Goal: Task Accomplishment & Management: Manage account settings

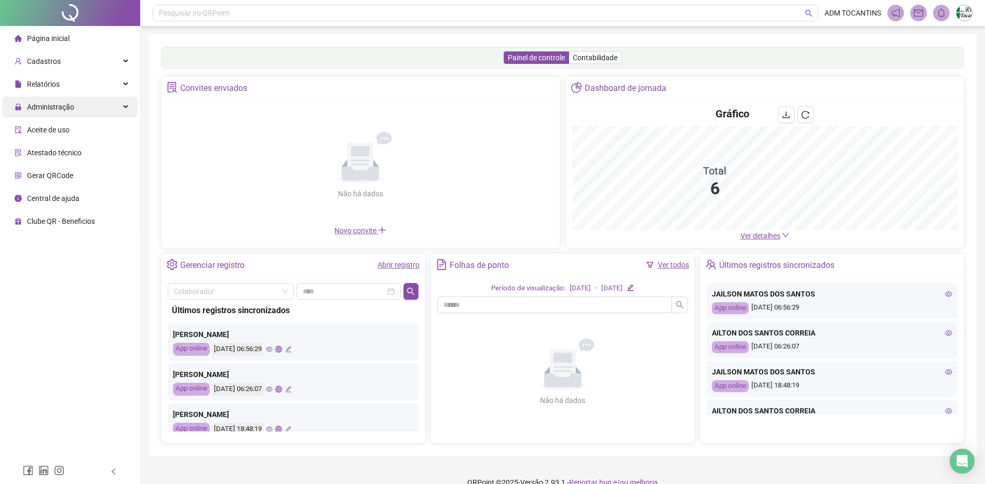
click at [127, 107] on div "Administração" at bounding box center [69, 107] width 135 height 21
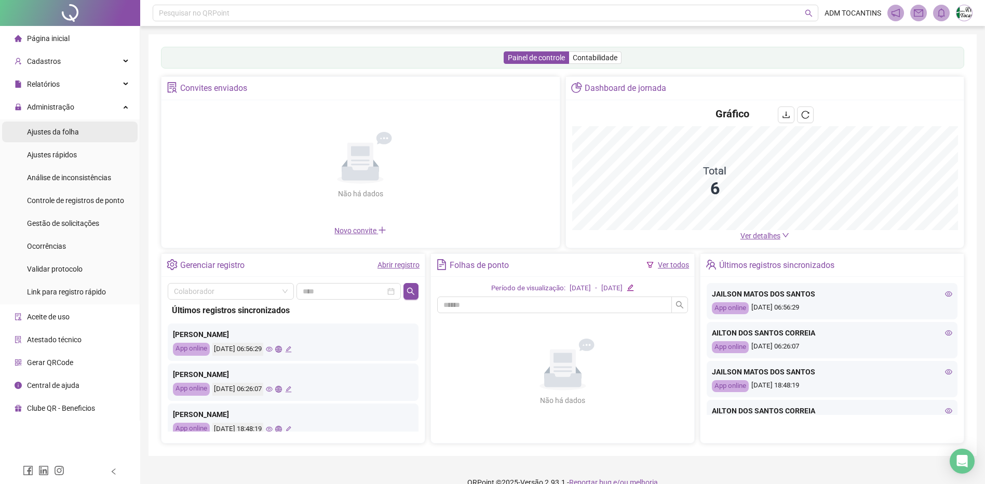
click at [58, 133] on span "Ajustes da folha" at bounding box center [53, 132] width 52 height 8
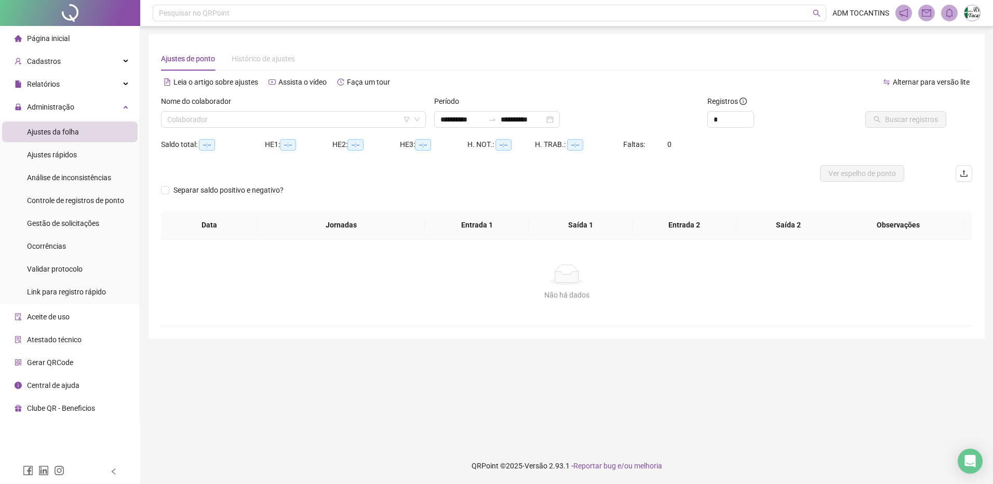
type input "**********"
click at [495, 120] on icon "swap-right" at bounding box center [492, 119] width 6 height 2
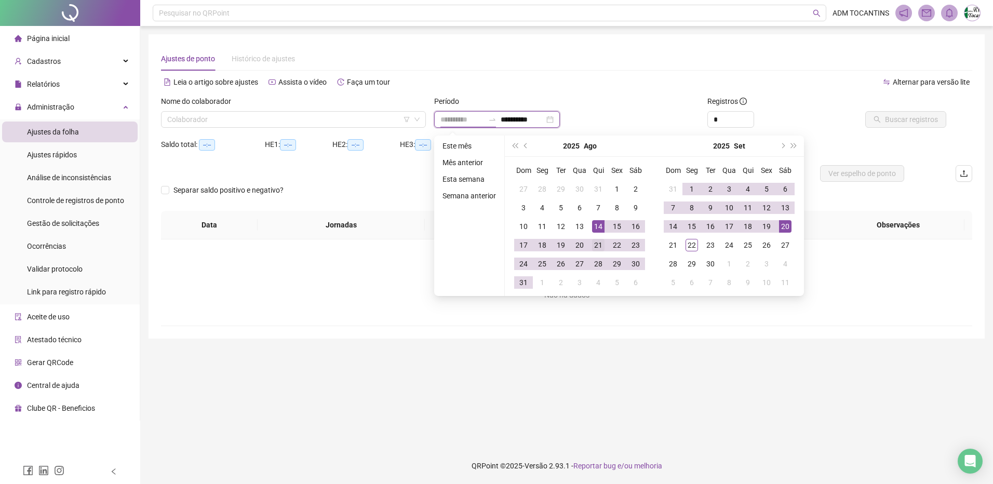
type input "**********"
click at [598, 245] on div "21" at bounding box center [598, 245] width 12 height 12
type input "**********"
click at [691, 246] on div "22" at bounding box center [691, 245] width 12 height 12
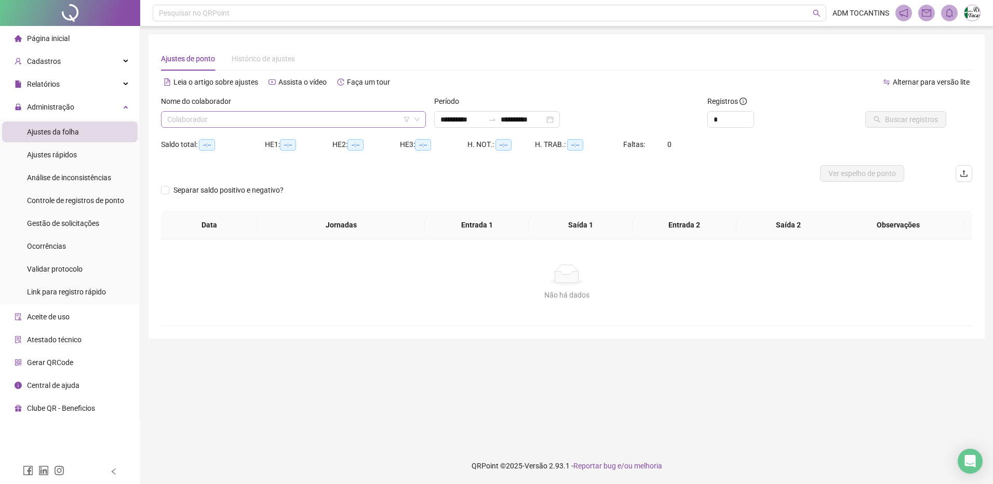
click at [274, 119] on input "search" at bounding box center [288, 120] width 243 height 16
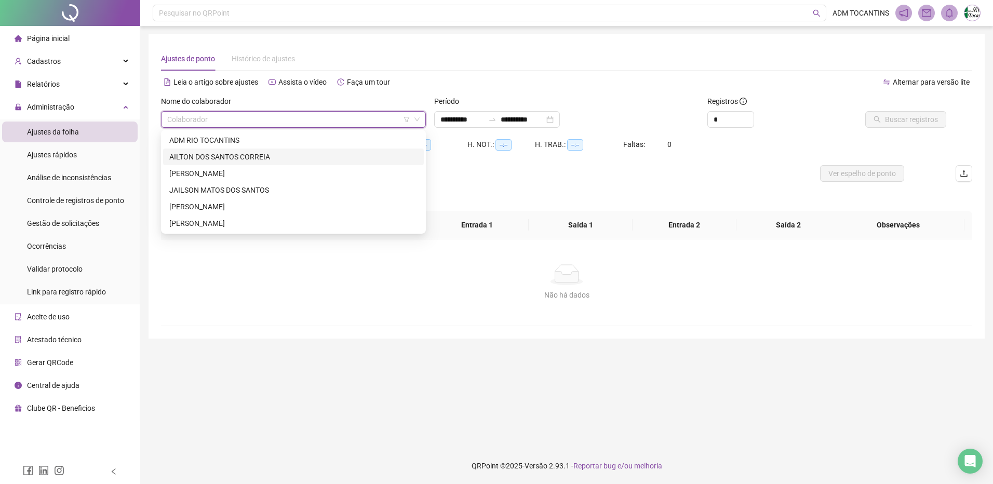
click at [261, 162] on div "AILTON DOS SANTOS CORREIA" at bounding box center [293, 156] width 248 height 11
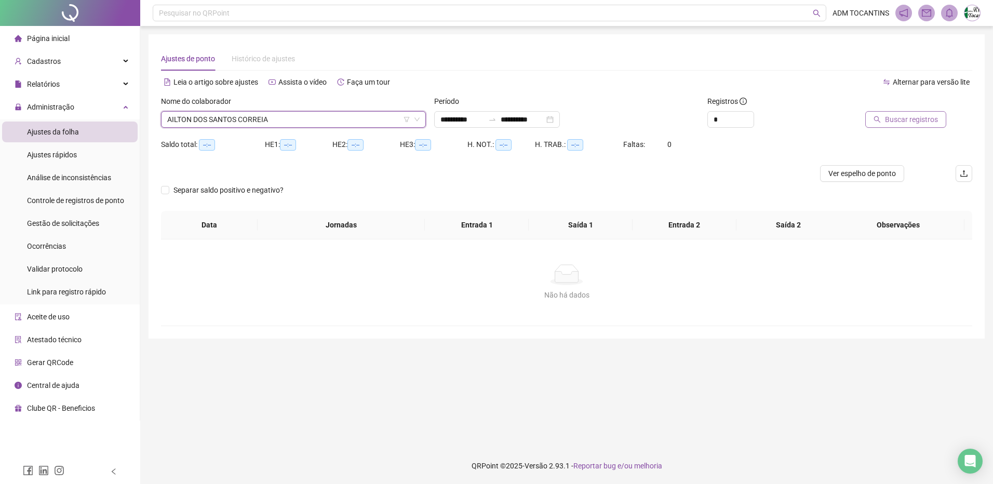
click at [898, 124] on span "Buscar registros" at bounding box center [911, 119] width 53 height 11
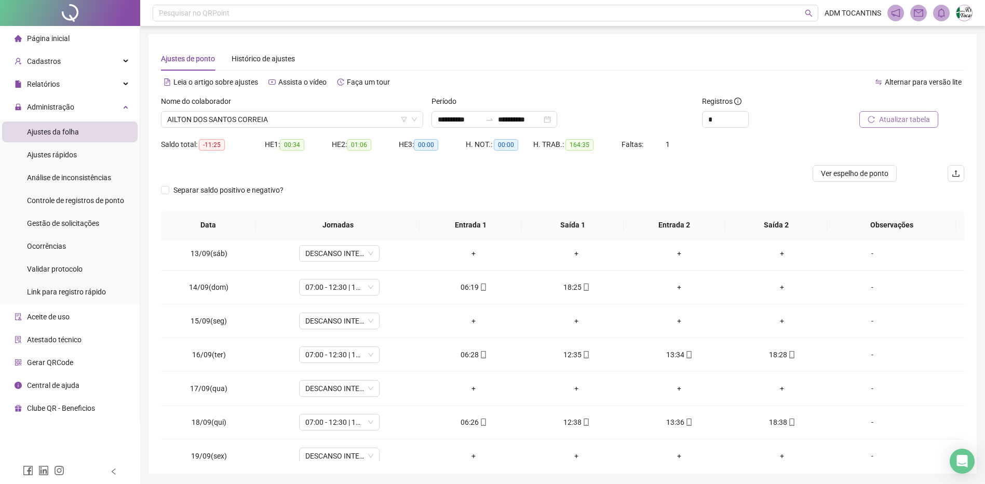
scroll to position [892, 0]
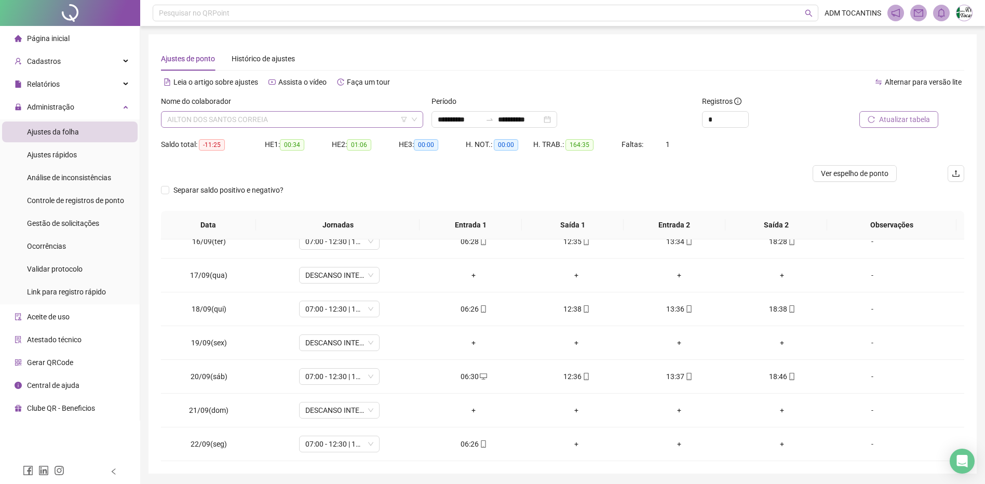
click at [264, 118] on span "AILTON DOS SANTOS CORREIA" at bounding box center [292, 120] width 250 height 16
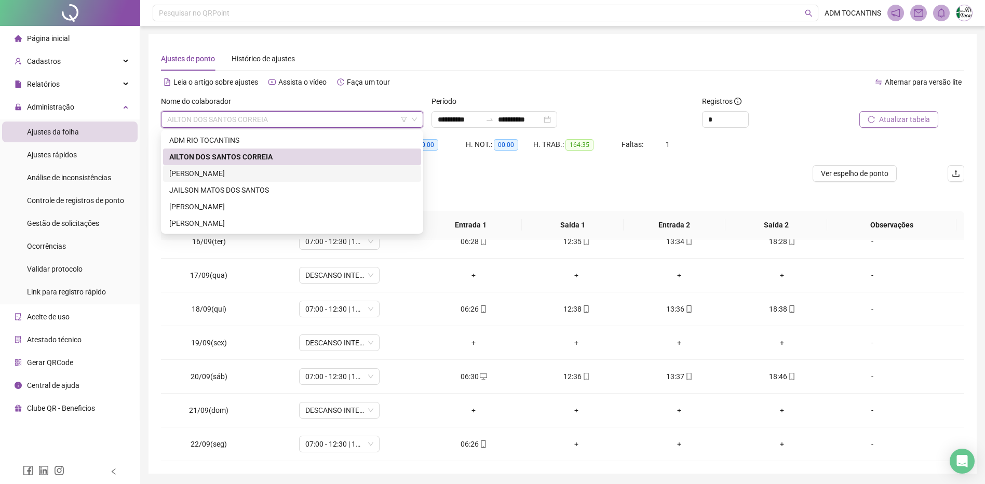
click at [258, 171] on div "[PERSON_NAME]" at bounding box center [292, 173] width 246 height 11
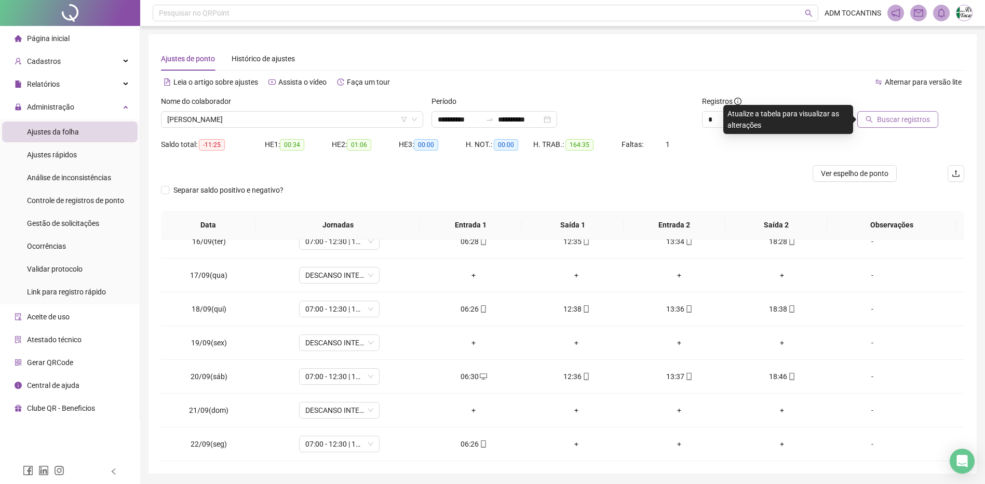
click at [905, 119] on span "Buscar registros" at bounding box center [903, 119] width 53 height 11
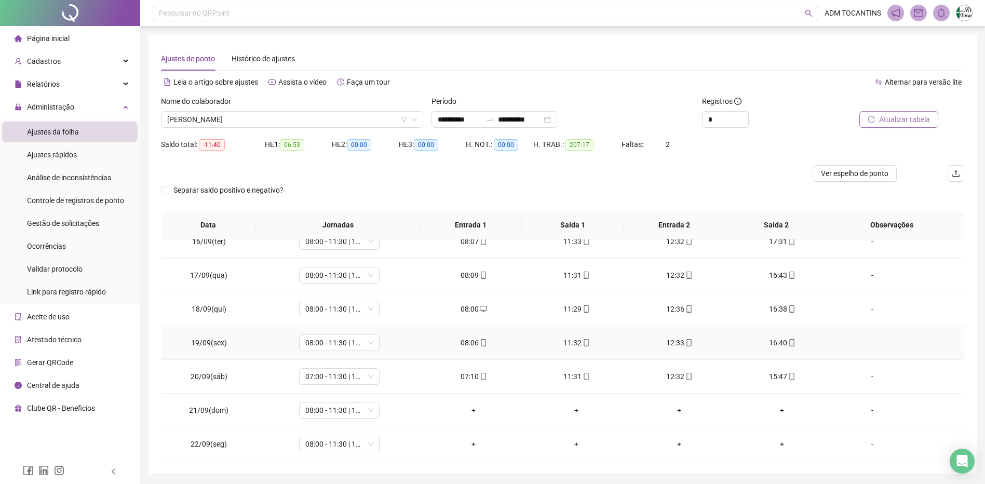
scroll to position [34, 0]
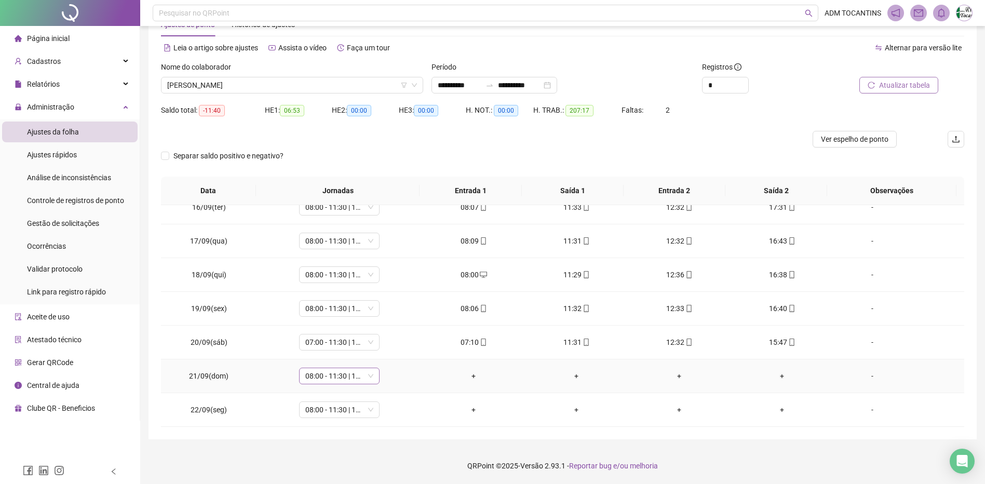
click at [341, 371] on span "08:00 - 11:30 | 12:30 - 16:40" at bounding box center [339, 376] width 68 height 16
type input "*****"
click at [336, 317] on div "Folga" at bounding box center [346, 320] width 69 height 11
drag, startPoint x: 387, startPoint y: 343, endPoint x: 876, endPoint y: 96, distance: 547.7
click at [387, 343] on button "Sim" at bounding box center [387, 349] width 20 height 12
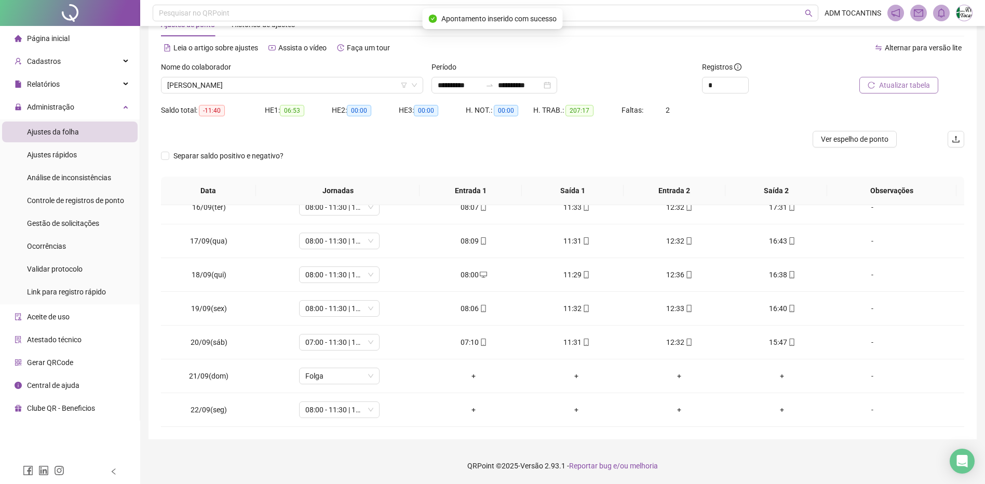
click at [898, 84] on span "Atualizar tabela" at bounding box center [904, 84] width 51 height 11
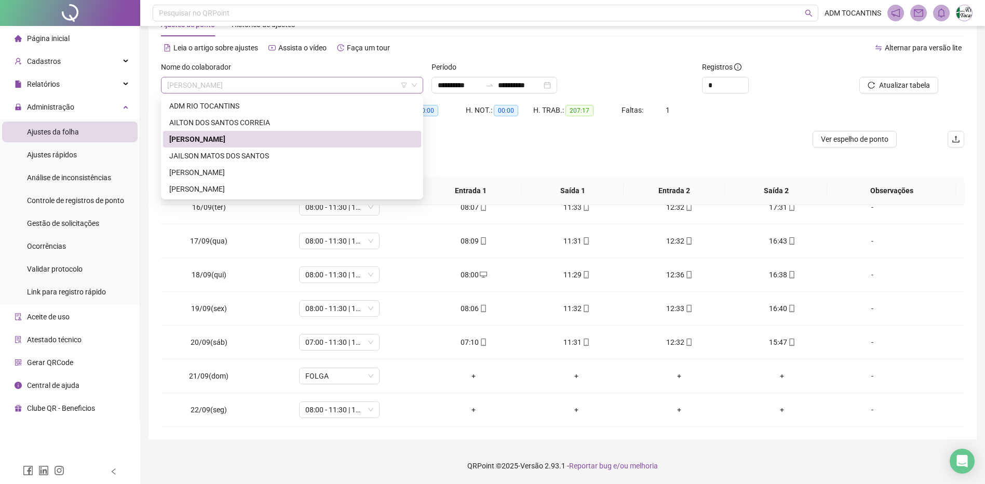
click at [296, 89] on span "[PERSON_NAME]" at bounding box center [292, 85] width 250 height 16
click at [267, 155] on div "JAILSON MATOS DOS SANTOS" at bounding box center [292, 155] width 246 height 11
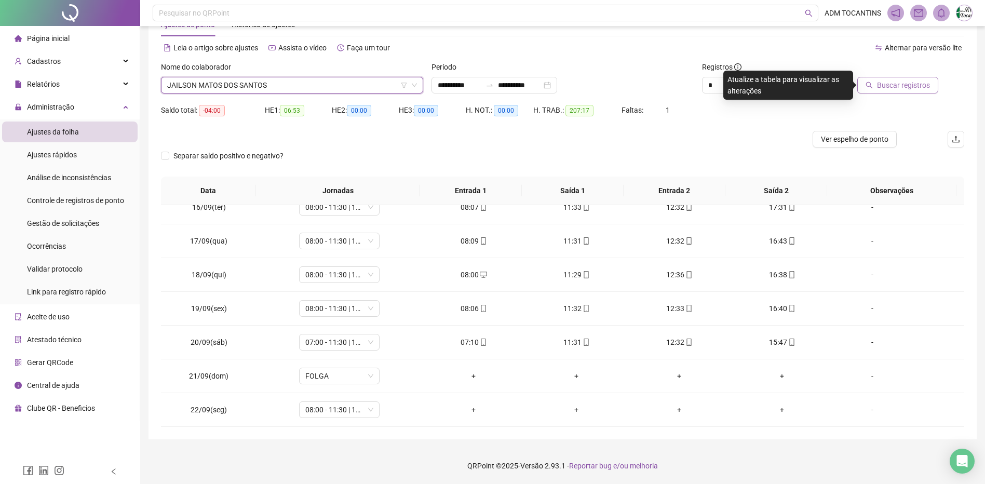
click at [902, 86] on span "Buscar registros" at bounding box center [903, 84] width 53 height 11
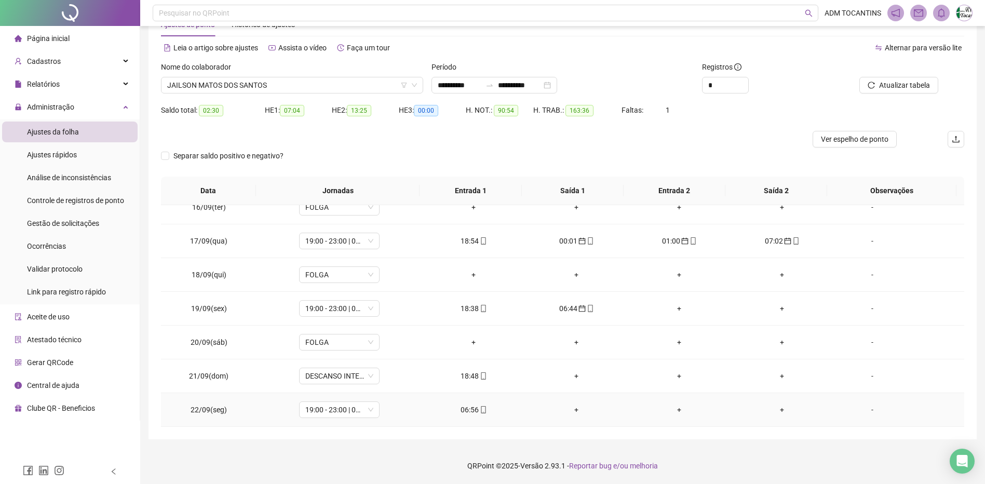
click at [468, 409] on div "06:56" at bounding box center [473, 409] width 86 height 11
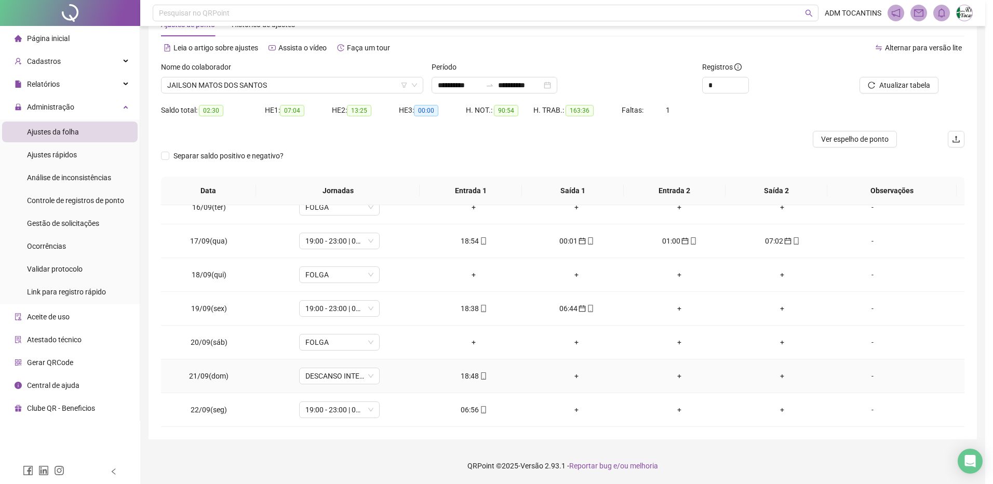
type input "**********"
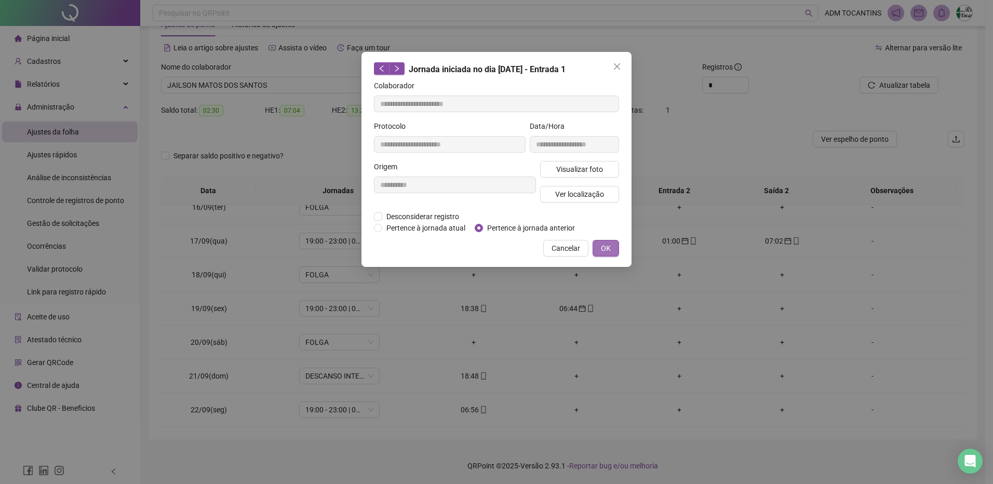
click at [610, 250] on span "OK" at bounding box center [606, 247] width 10 height 11
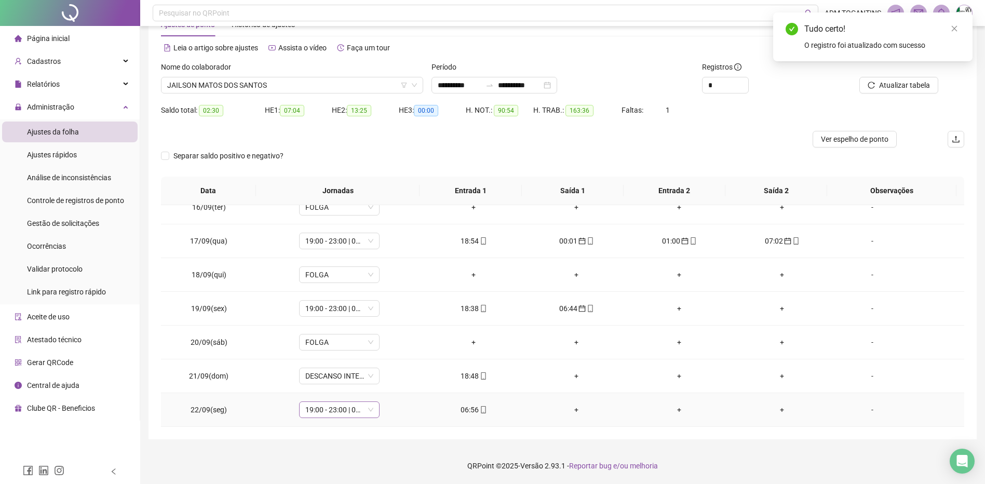
click at [323, 410] on span "19:00 - 23:00 | 00:00 - 07:00" at bounding box center [339, 410] width 68 height 16
type input "*****"
click at [341, 356] on div "Folga" at bounding box center [346, 354] width 69 height 11
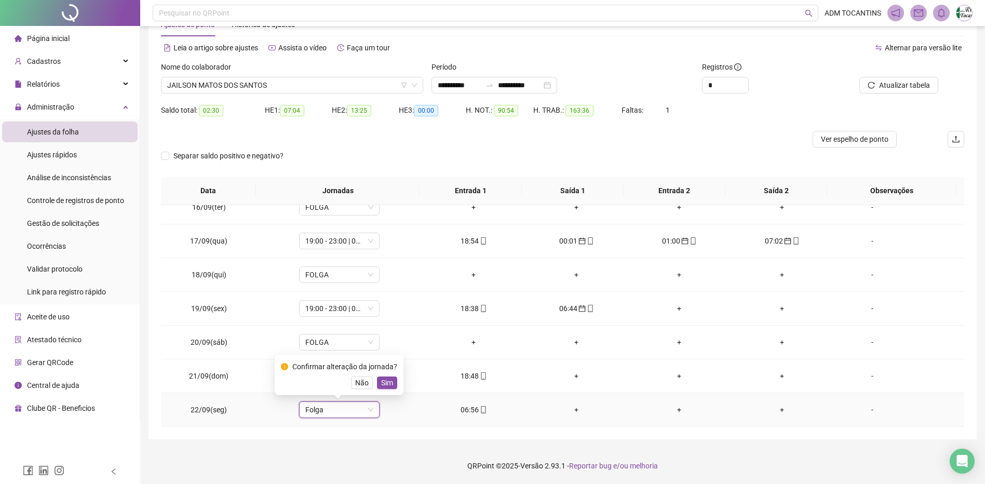
drag, startPoint x: 380, startPoint y: 383, endPoint x: 907, endPoint y: 96, distance: 600.3
click at [381, 383] on span "Sim" at bounding box center [387, 382] width 12 height 11
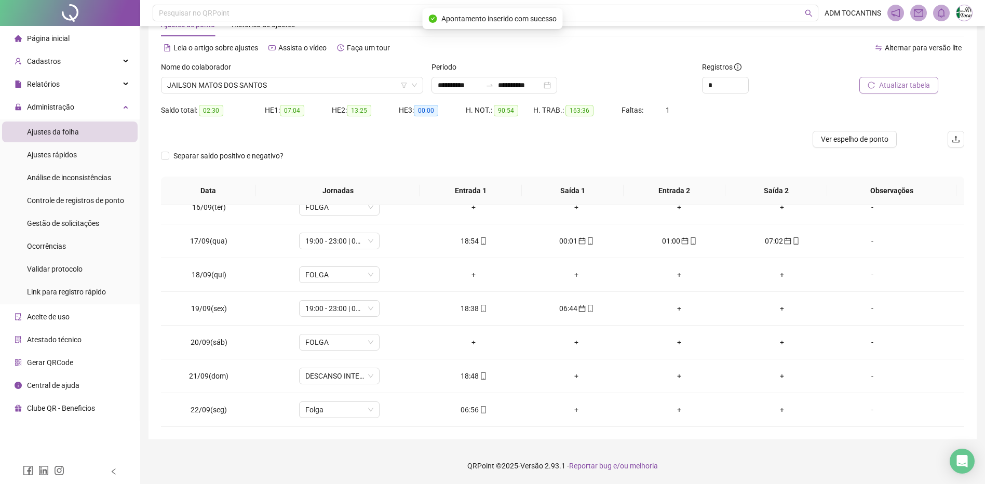
click at [911, 86] on span "Atualizar tabela" at bounding box center [904, 84] width 51 height 11
click at [286, 86] on span "JAILSON MATOS DOS SANTOS" at bounding box center [292, 85] width 250 height 16
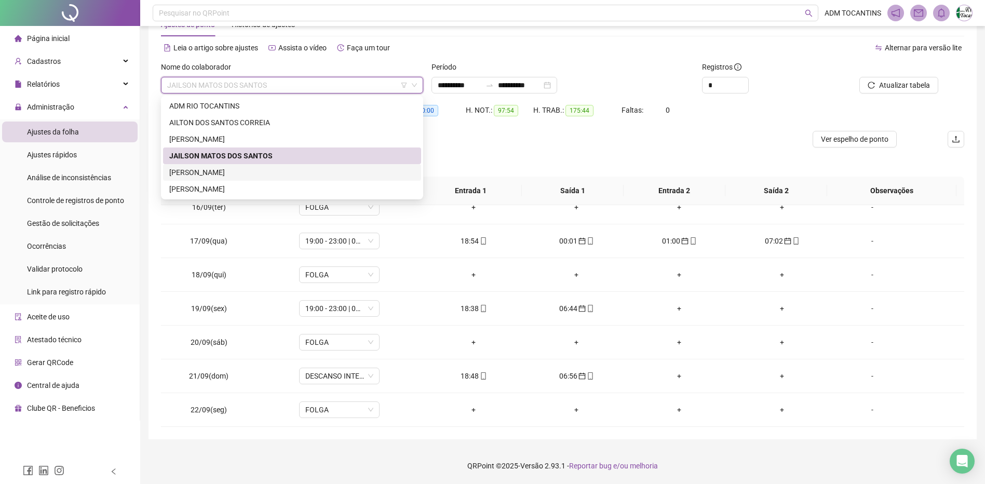
click at [268, 171] on div "[PERSON_NAME]" at bounding box center [292, 172] width 246 height 11
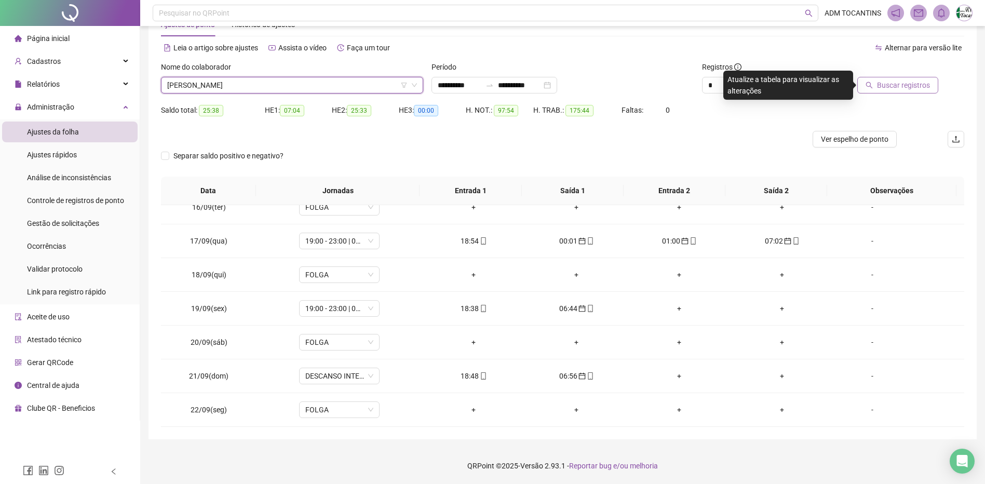
click at [915, 85] on span "Buscar registros" at bounding box center [903, 84] width 53 height 11
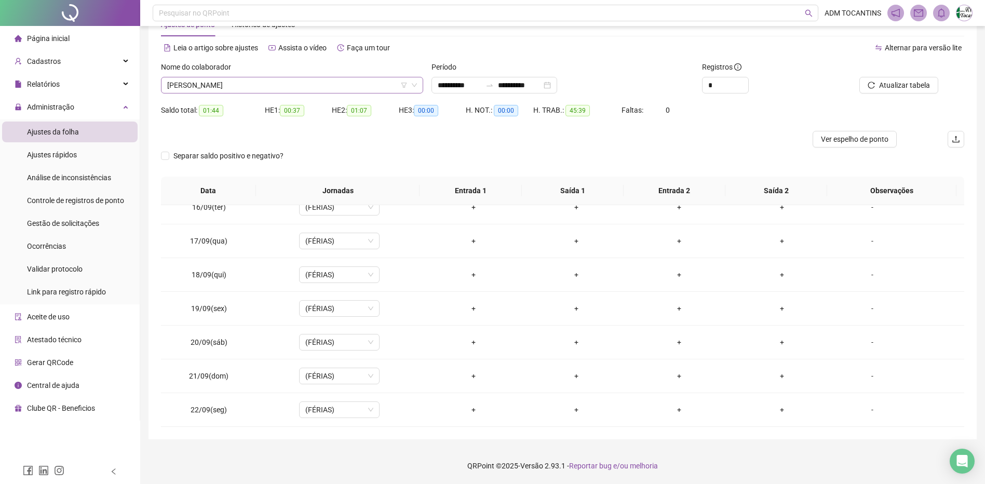
click at [241, 84] on span "[PERSON_NAME]" at bounding box center [292, 85] width 250 height 16
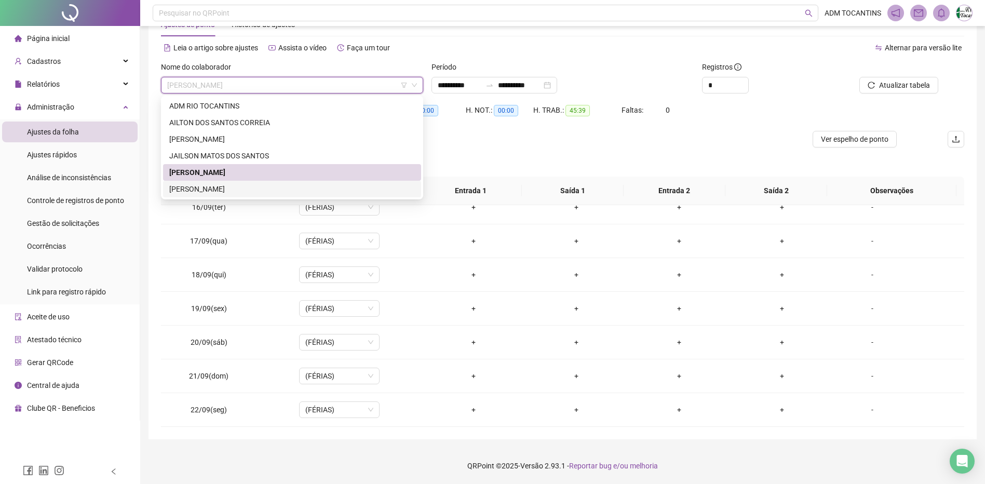
click at [254, 190] on div "[PERSON_NAME]" at bounding box center [292, 188] width 246 height 11
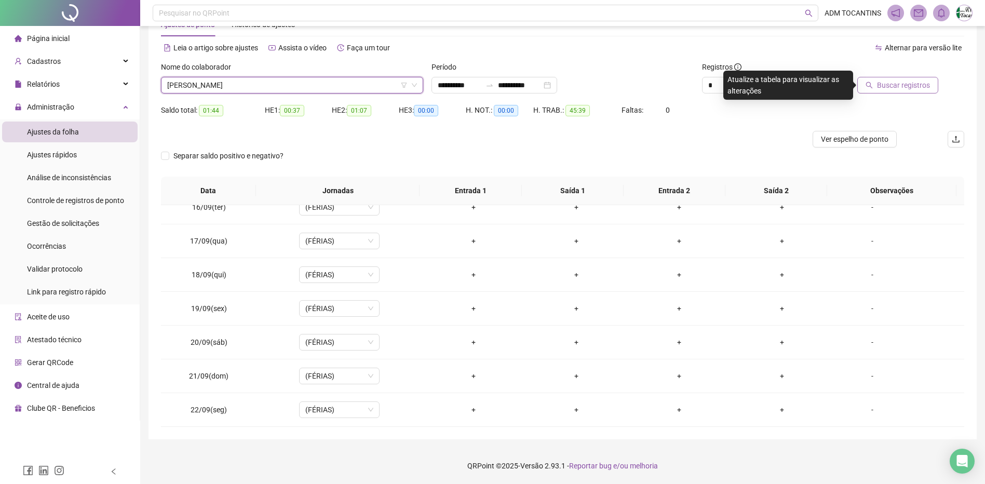
click at [900, 84] on span "Buscar registros" at bounding box center [903, 84] width 53 height 11
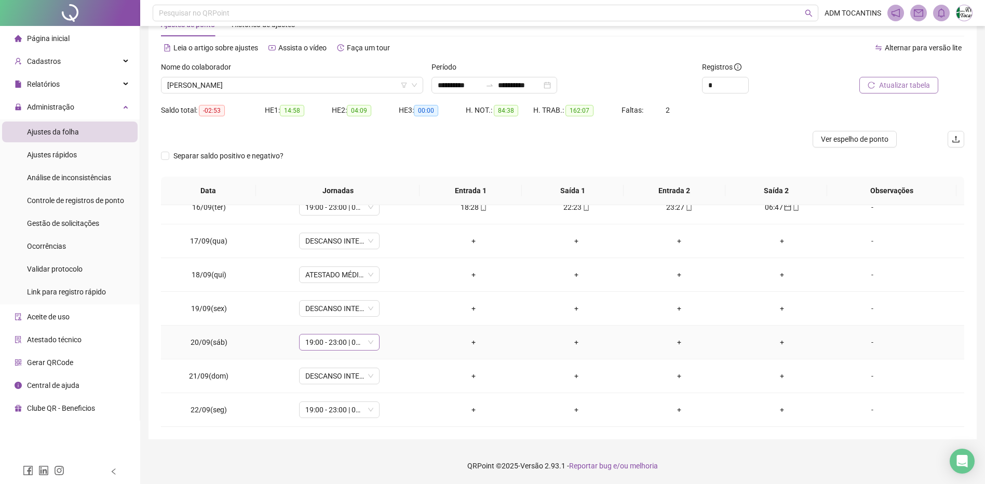
click at [333, 342] on span "19:00 - 23:00 | 00:00 - 07:00" at bounding box center [339, 342] width 68 height 16
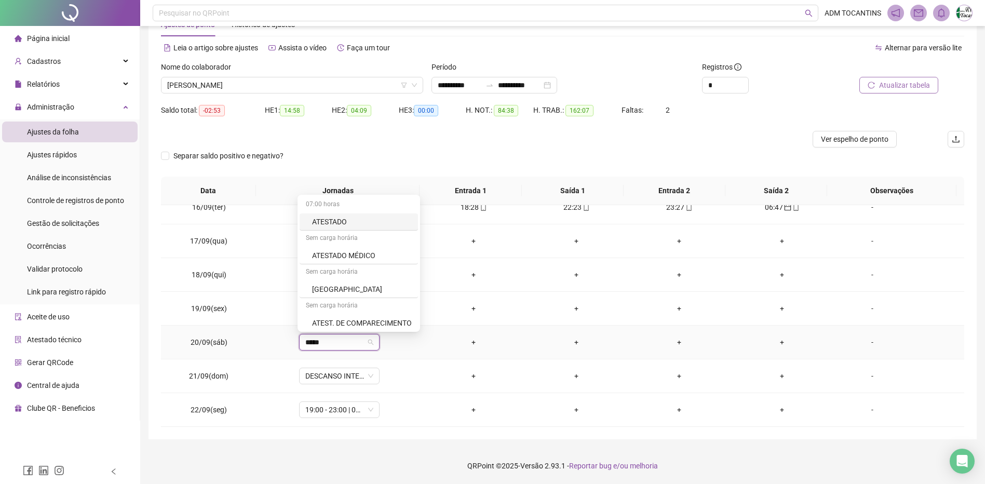
type input "******"
click at [341, 290] on div "ATESTADO MÉDICO" at bounding box center [347, 286] width 70 height 11
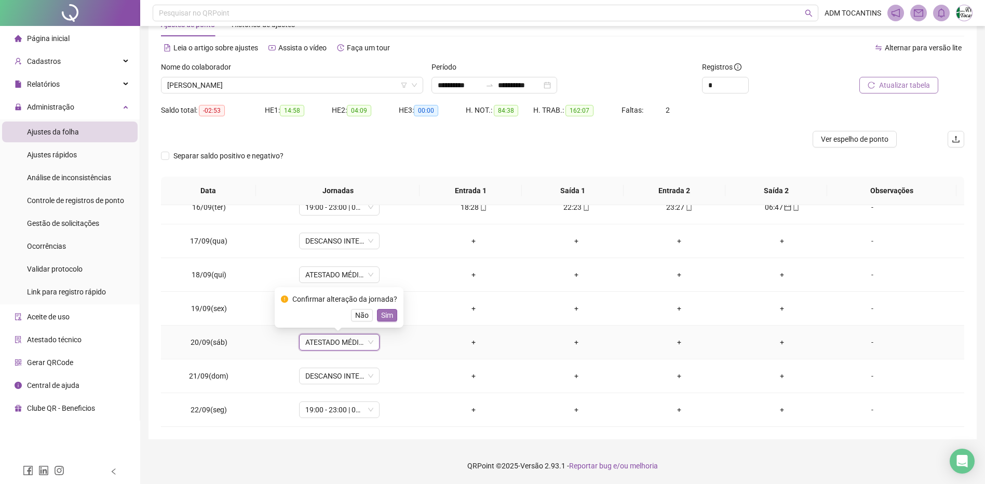
click at [387, 314] on span "Sim" at bounding box center [387, 314] width 12 height 11
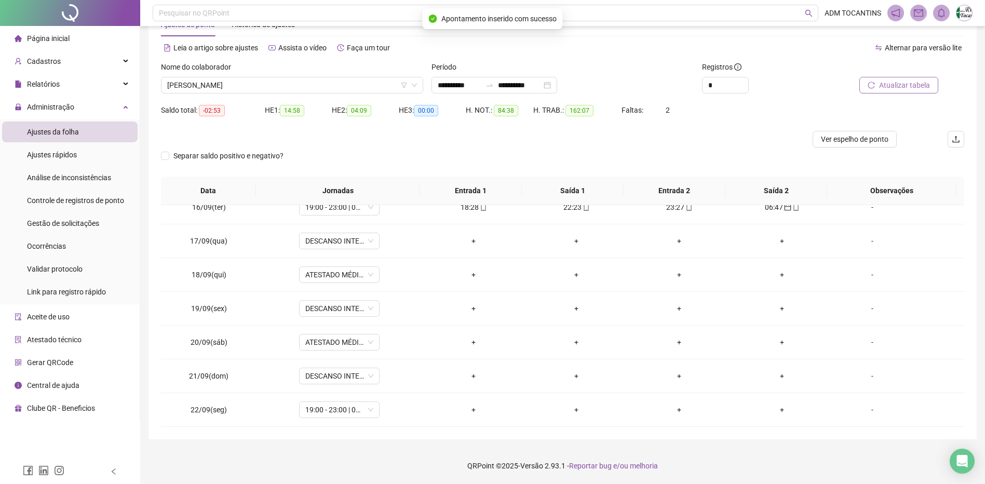
click at [902, 85] on span "Atualizar tabela" at bounding box center [904, 84] width 51 height 11
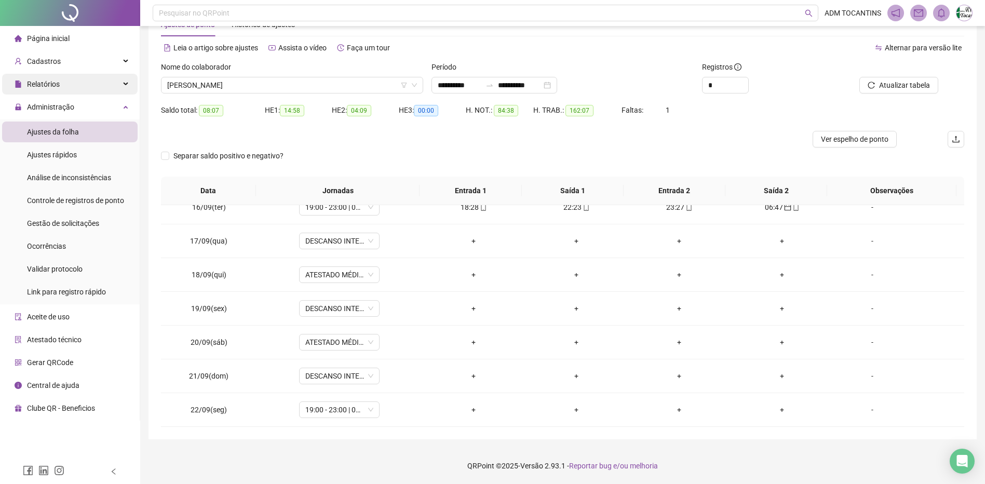
scroll to position [0, 0]
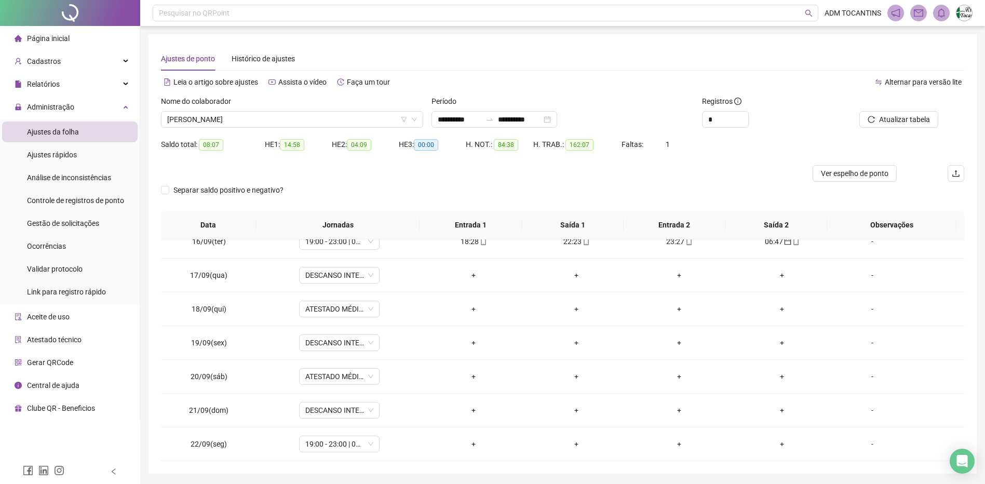
click at [51, 41] on span "Página inicial" at bounding box center [48, 38] width 43 height 8
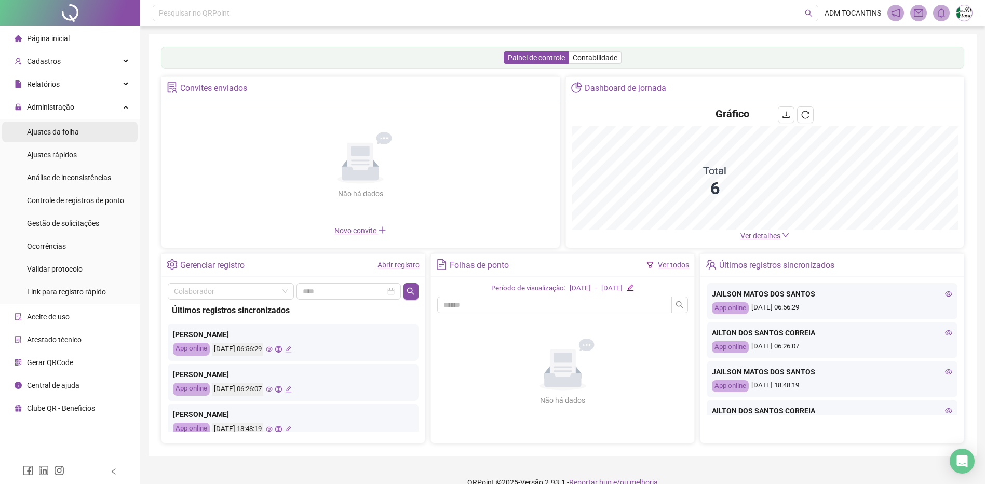
click at [65, 134] on span "Ajustes da folha" at bounding box center [53, 132] width 52 height 8
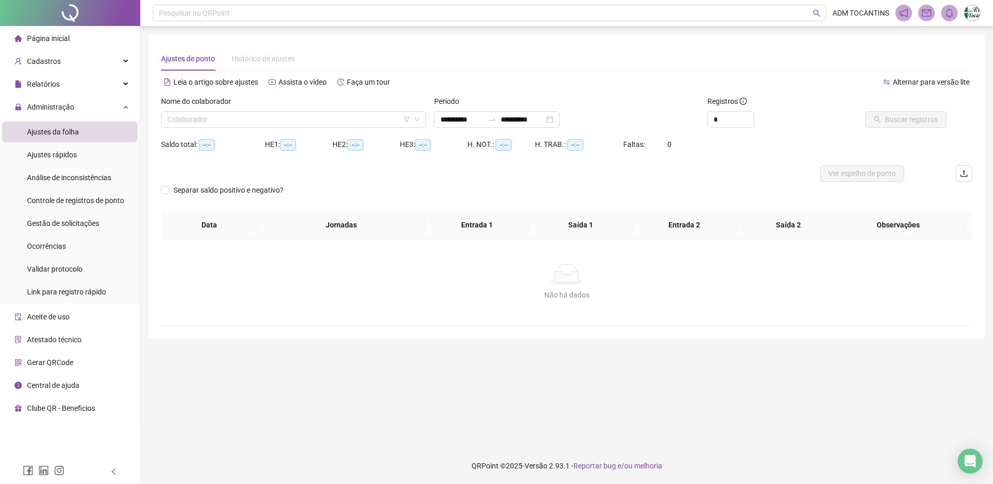
type input "**********"
click at [308, 120] on input "search" at bounding box center [288, 120] width 243 height 16
click at [126, 106] on icon at bounding box center [126, 106] width 5 height 0
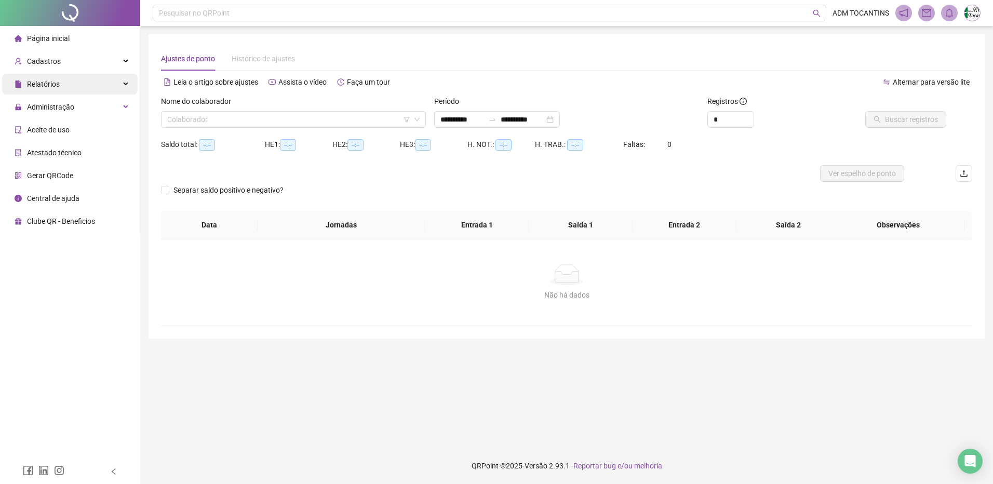
click at [123, 86] on div "Relatórios" at bounding box center [69, 84] width 135 height 21
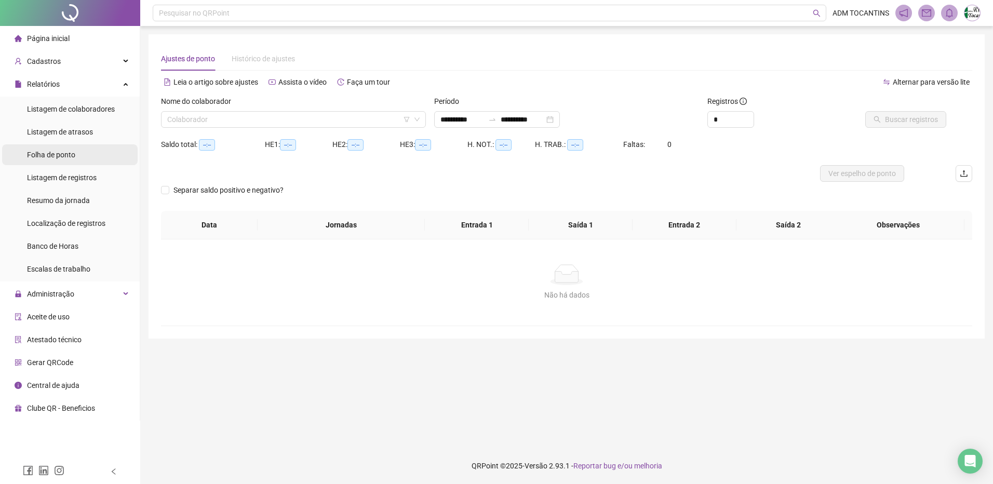
click at [72, 157] on span "Folha de ponto" at bounding box center [51, 155] width 48 height 8
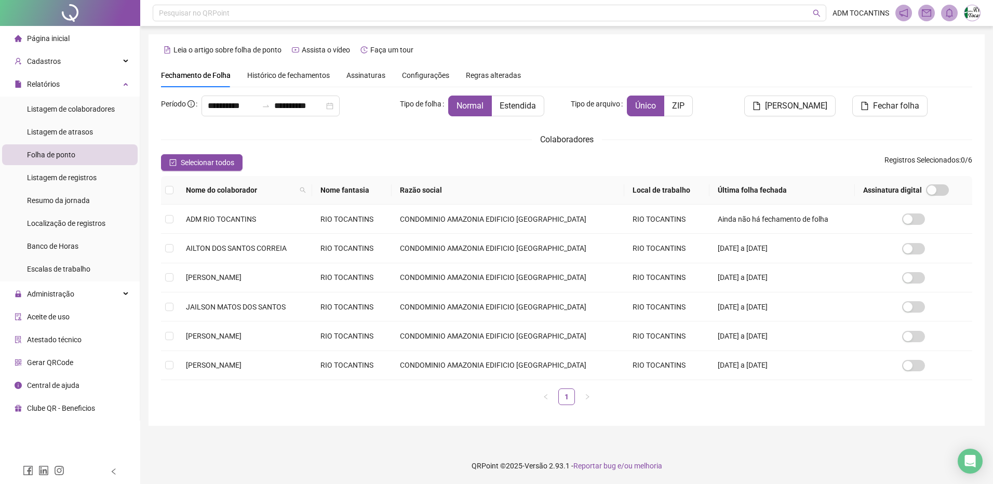
type input "**********"
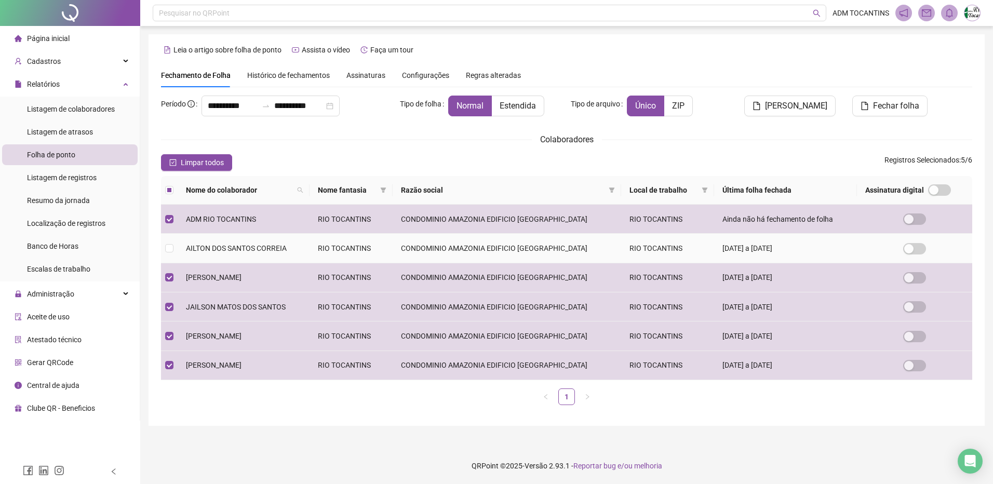
drag, startPoint x: 168, startPoint y: 243, endPoint x: 168, endPoint y: 237, distance: 6.2
click at [169, 243] on label at bounding box center [169, 247] width 8 height 11
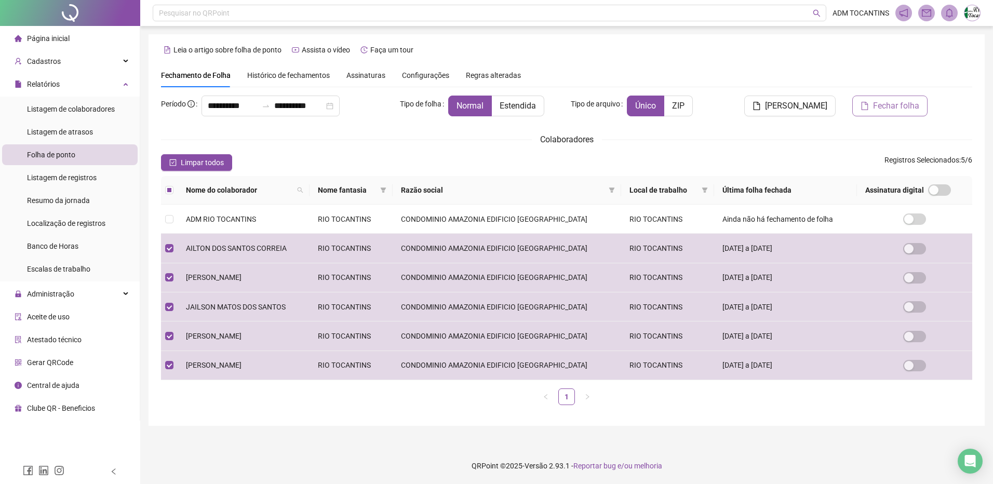
click at [899, 106] on span "Fechar folha" at bounding box center [896, 106] width 46 height 12
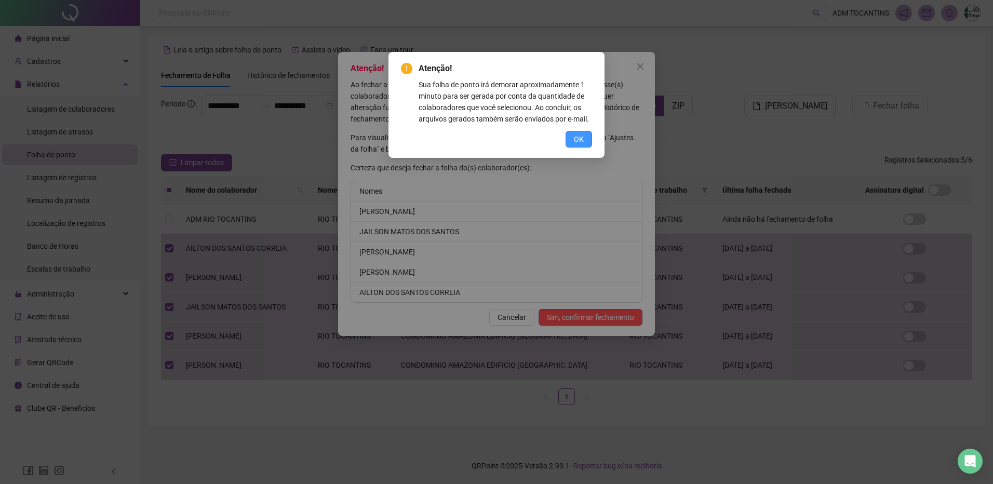
click at [581, 139] on span "OK" at bounding box center [579, 138] width 10 height 11
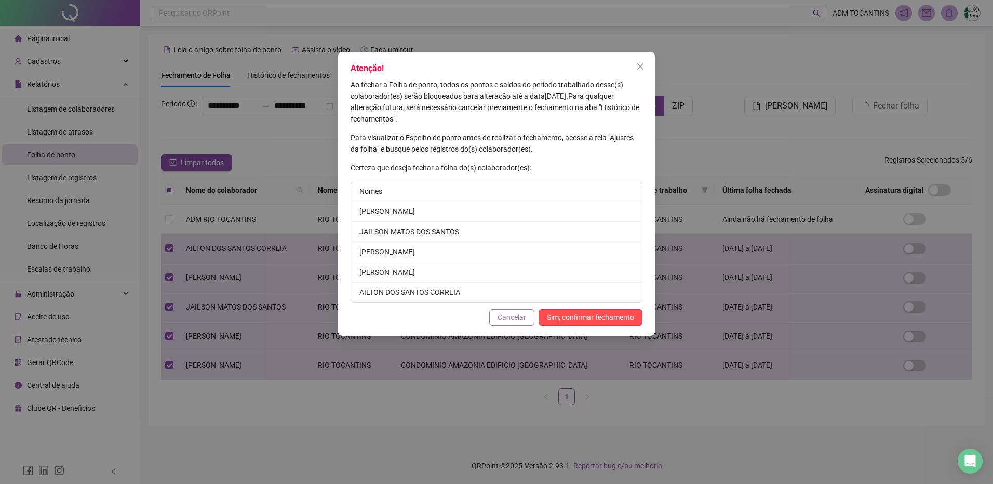
click at [523, 320] on span "Cancelar" at bounding box center [511, 316] width 29 height 11
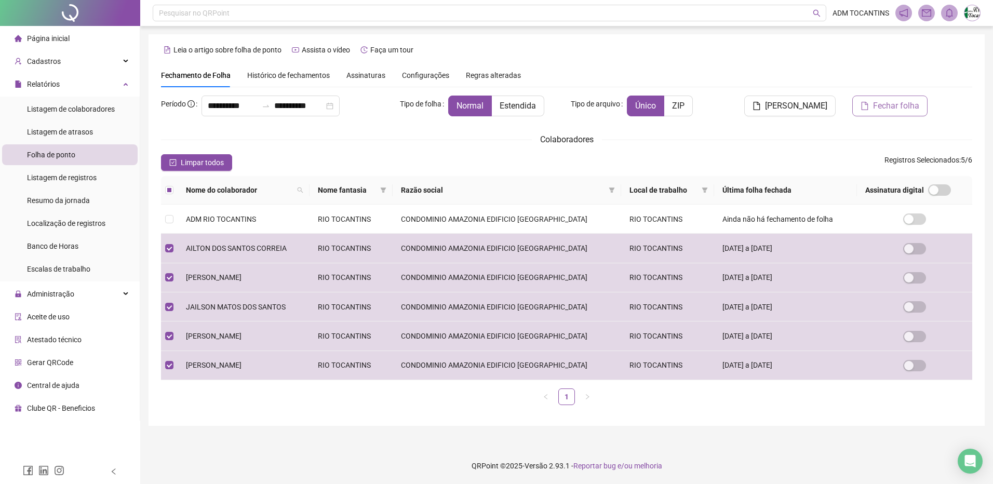
click at [891, 107] on span "Fechar folha" at bounding box center [896, 106] width 46 height 12
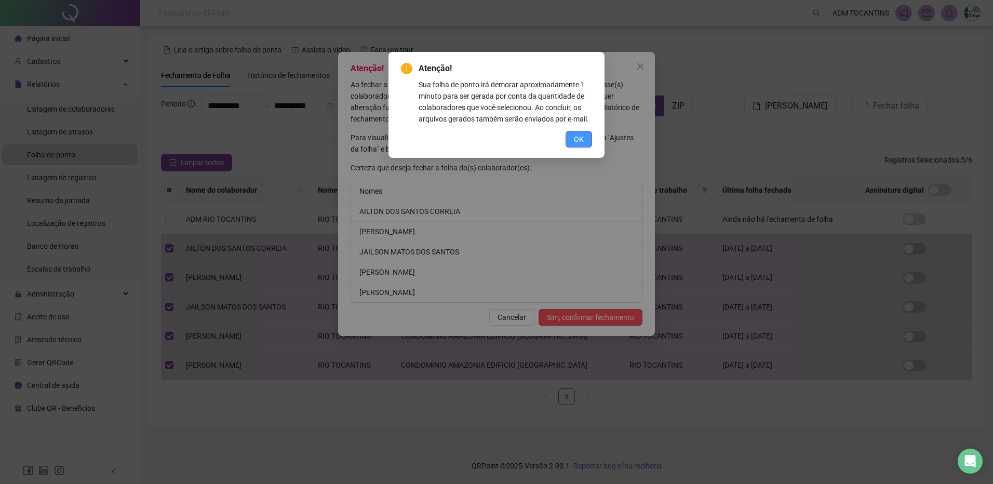
click at [579, 140] on span "OK" at bounding box center [579, 138] width 10 height 11
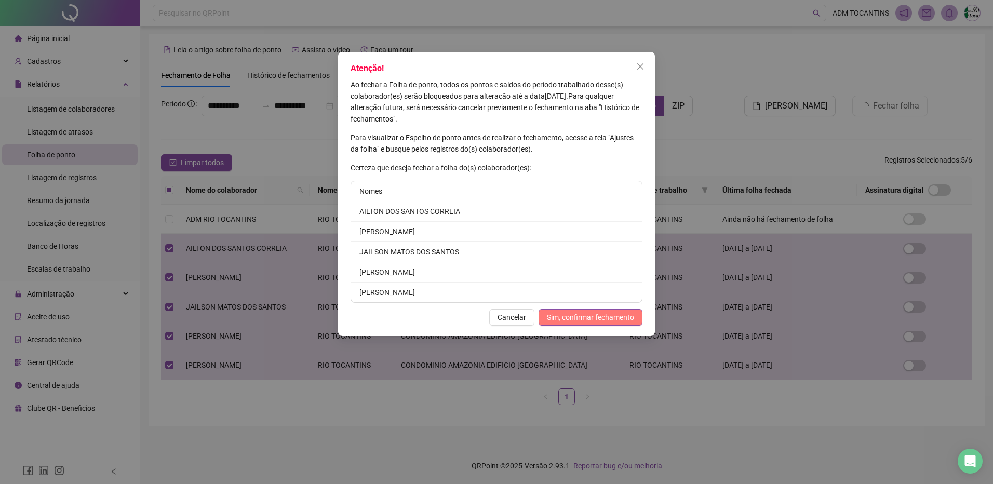
click at [599, 321] on span "Sim, confirmar fechamento" at bounding box center [590, 316] width 87 height 11
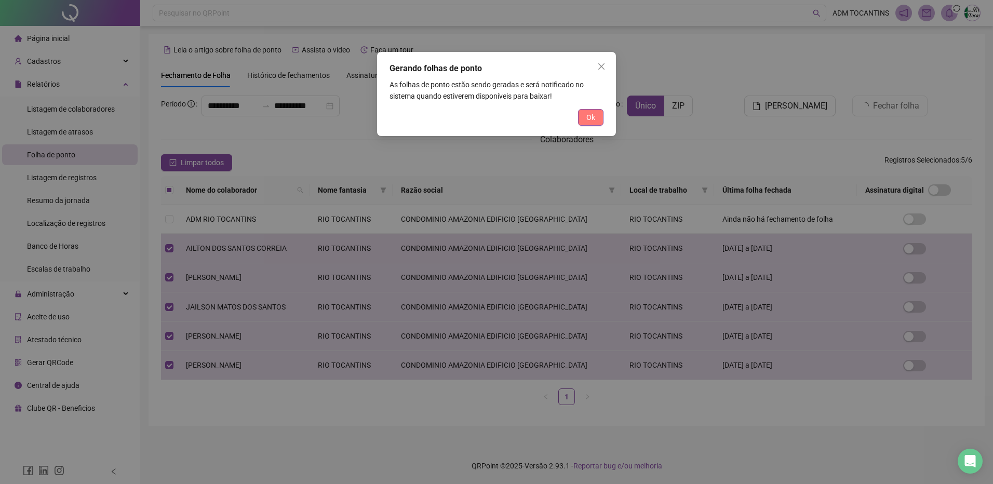
click at [588, 117] on span "Ok" at bounding box center [590, 117] width 9 height 11
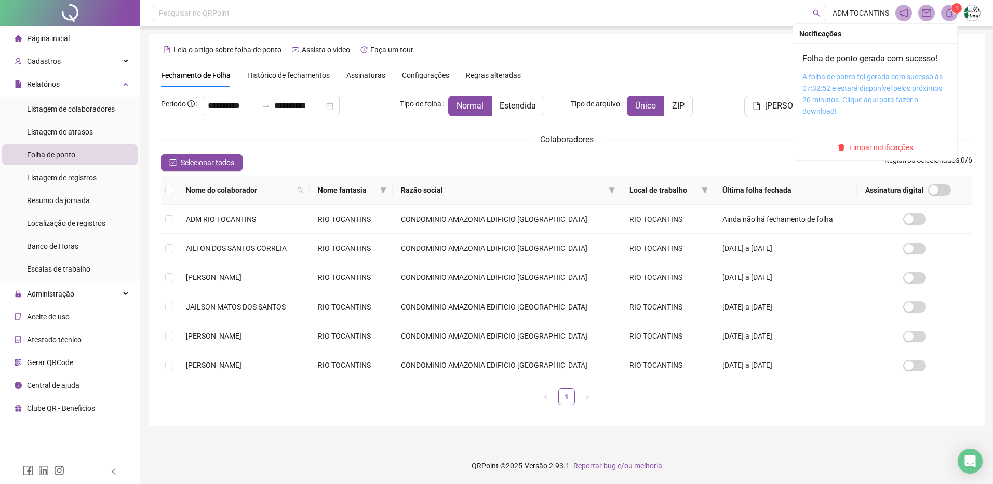
click at [888, 89] on link "A folha de ponto foi gerada com sucesso às 07:32:52 e estará disponível pelos p…" at bounding box center [872, 94] width 140 height 43
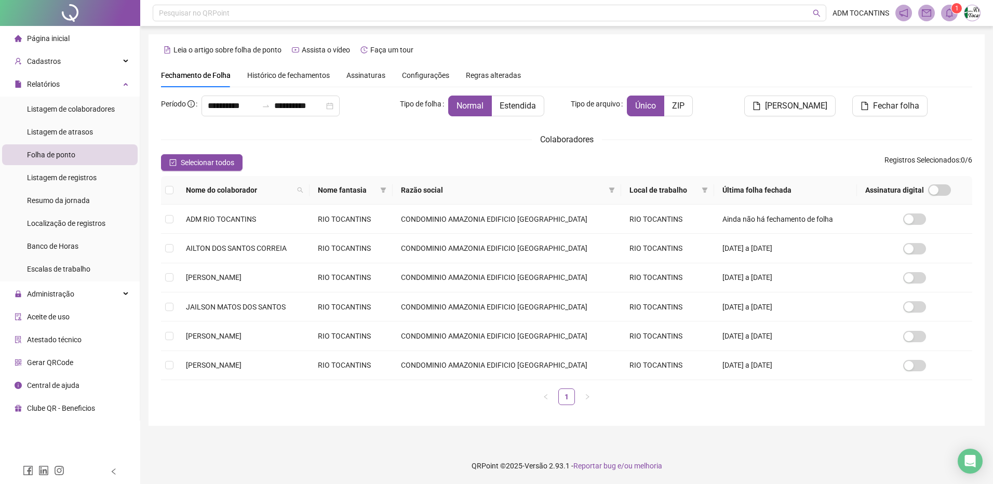
click at [50, 38] on span "Página inicial" at bounding box center [48, 38] width 43 height 8
